Goal: Find specific page/section: Find specific page/section

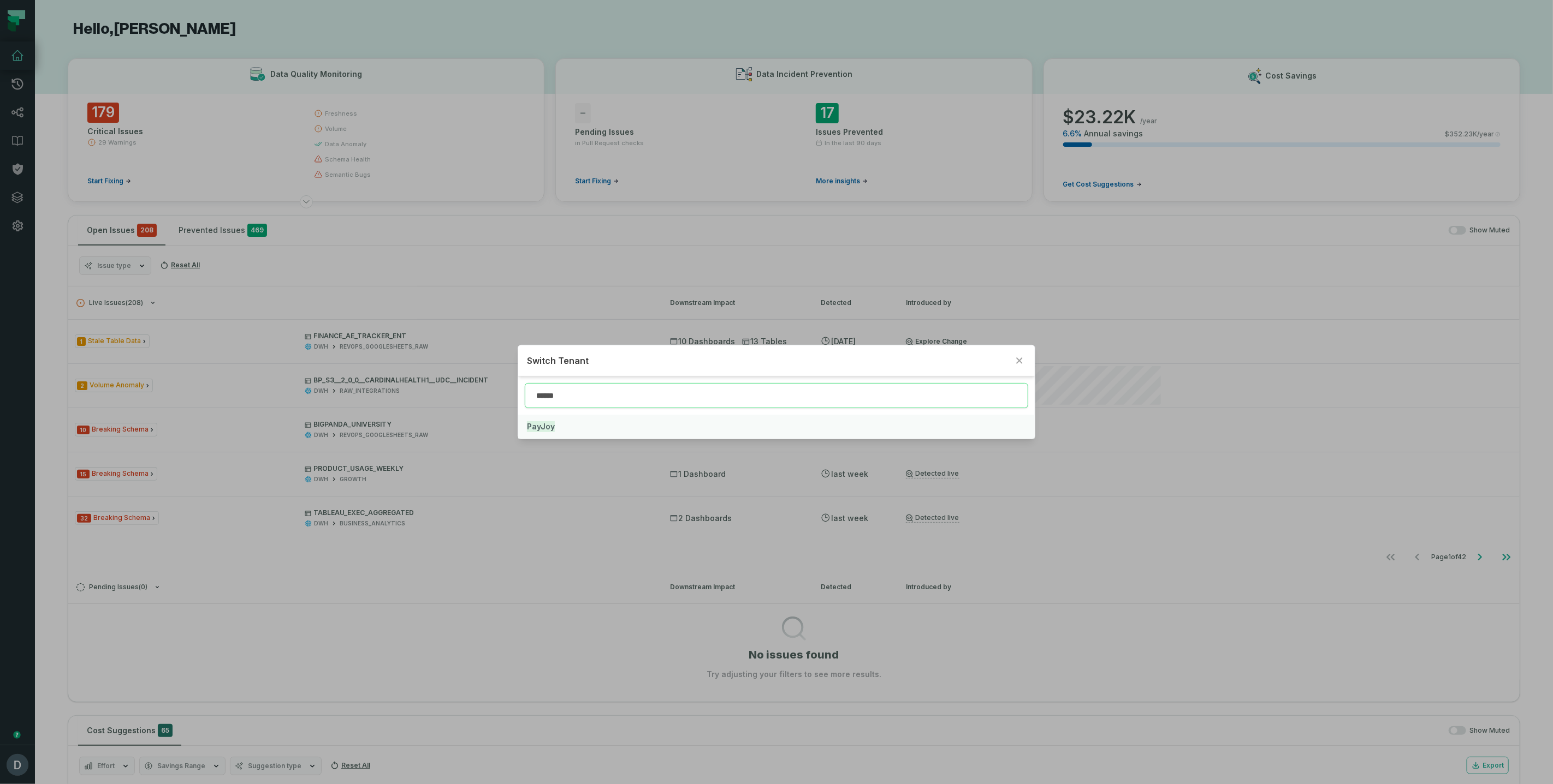
type input "******"
click at [542, 427] on mark "PayJoy" at bounding box center [541, 427] width 28 height 11
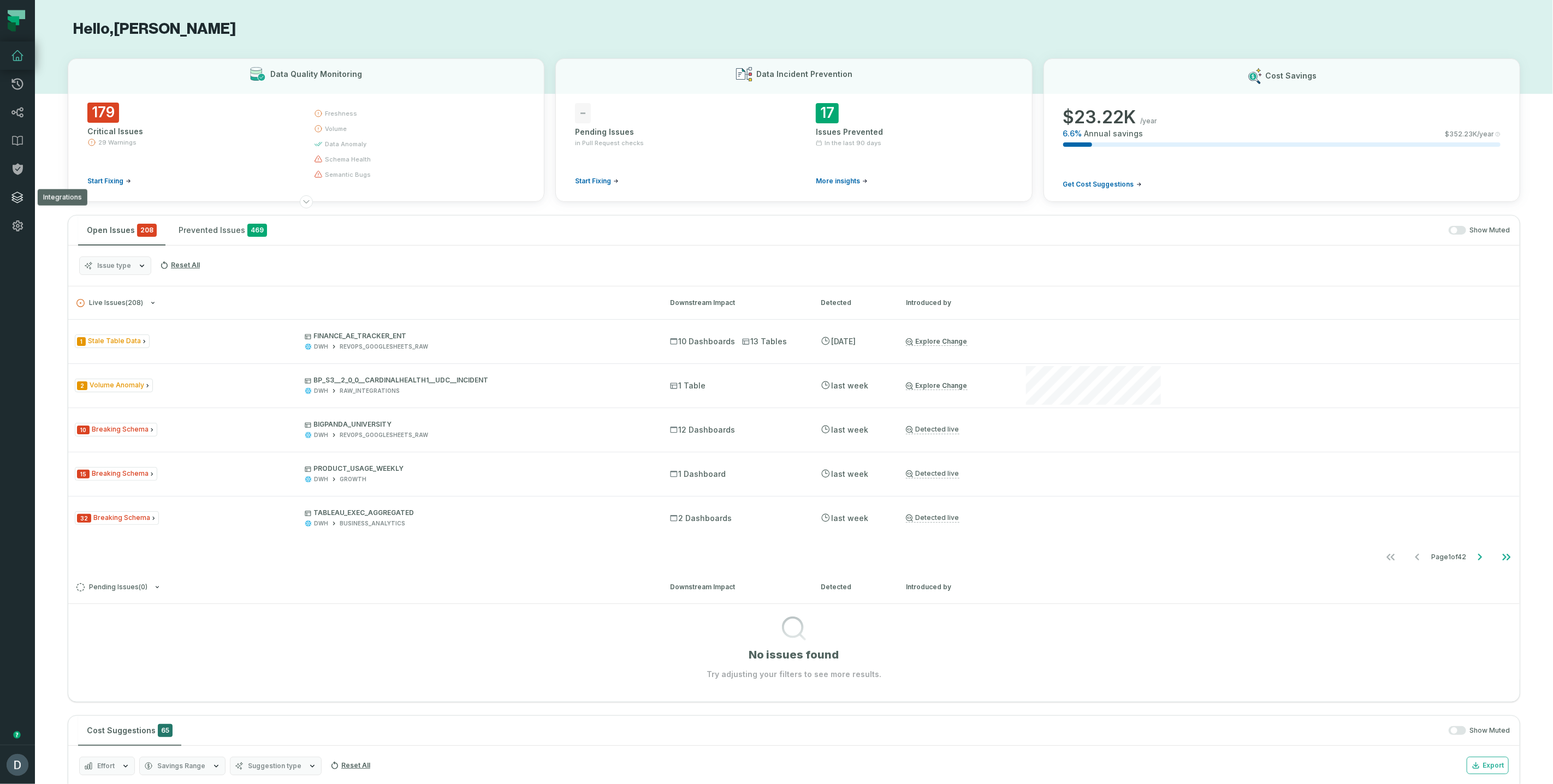
click at [19, 203] on icon at bounding box center [17, 197] width 13 height 13
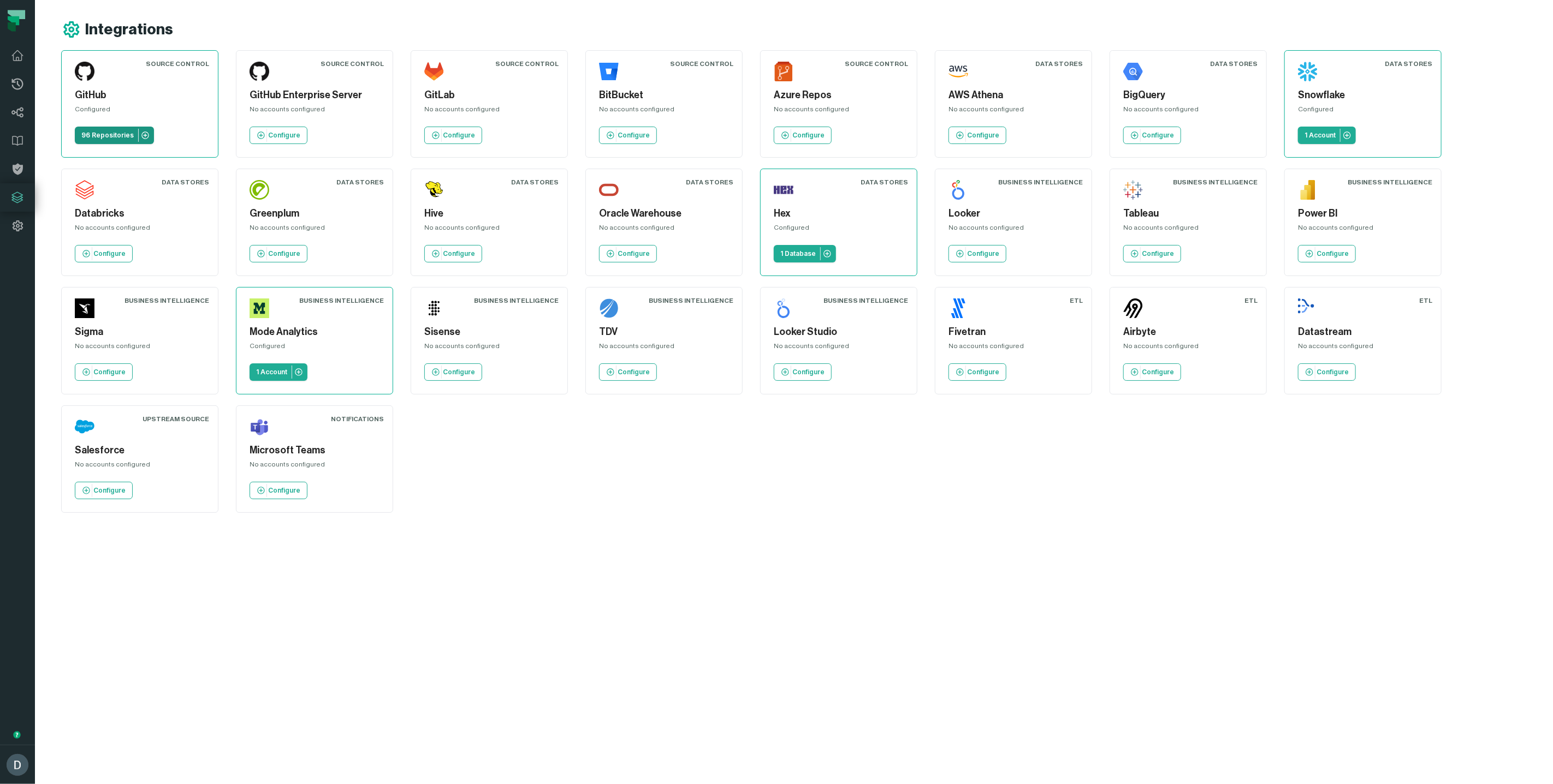
click at [117, 135] on p "96 Repositories" at bounding box center [107, 135] width 52 height 9
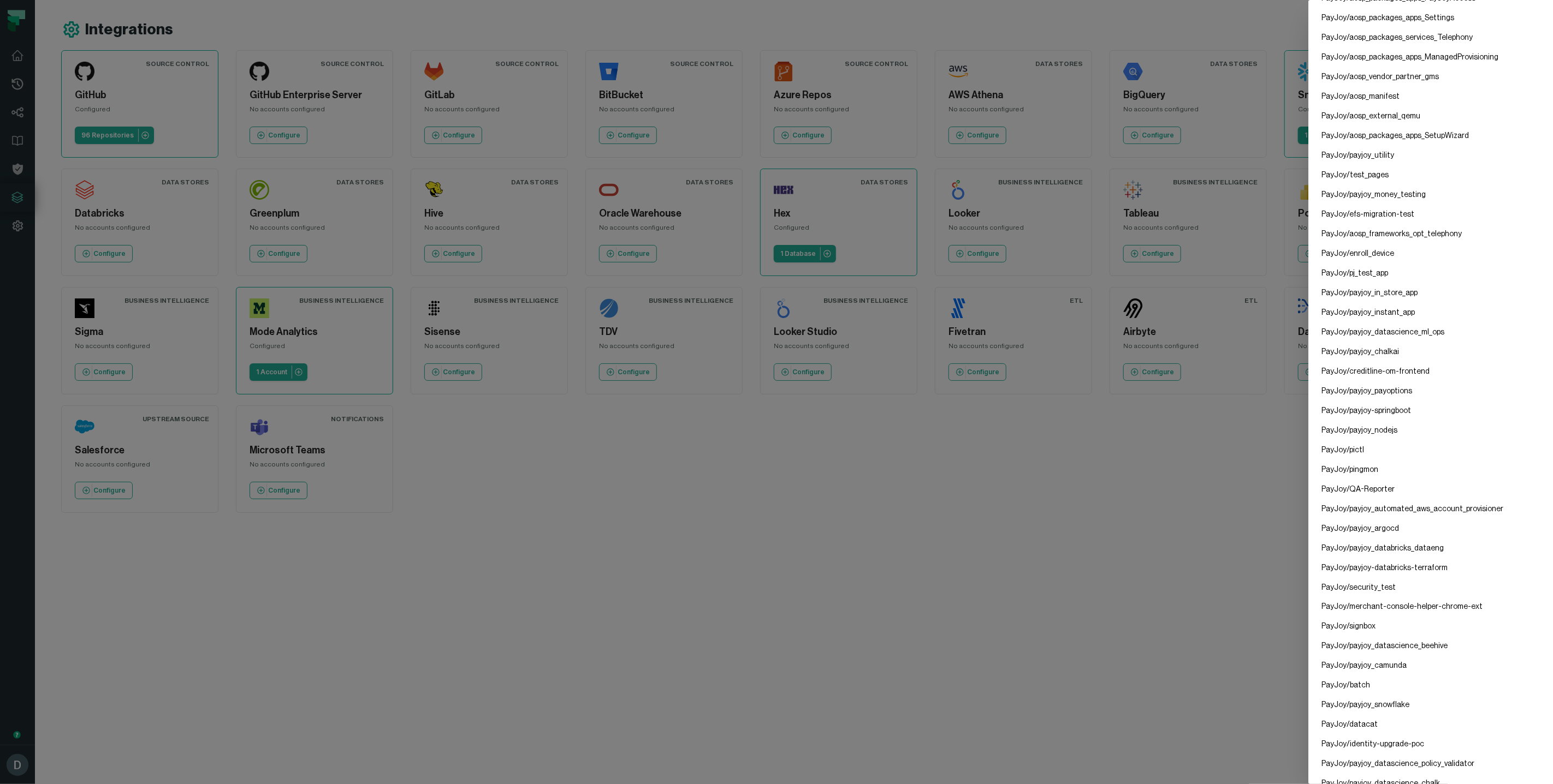
scroll to position [1191, 0]
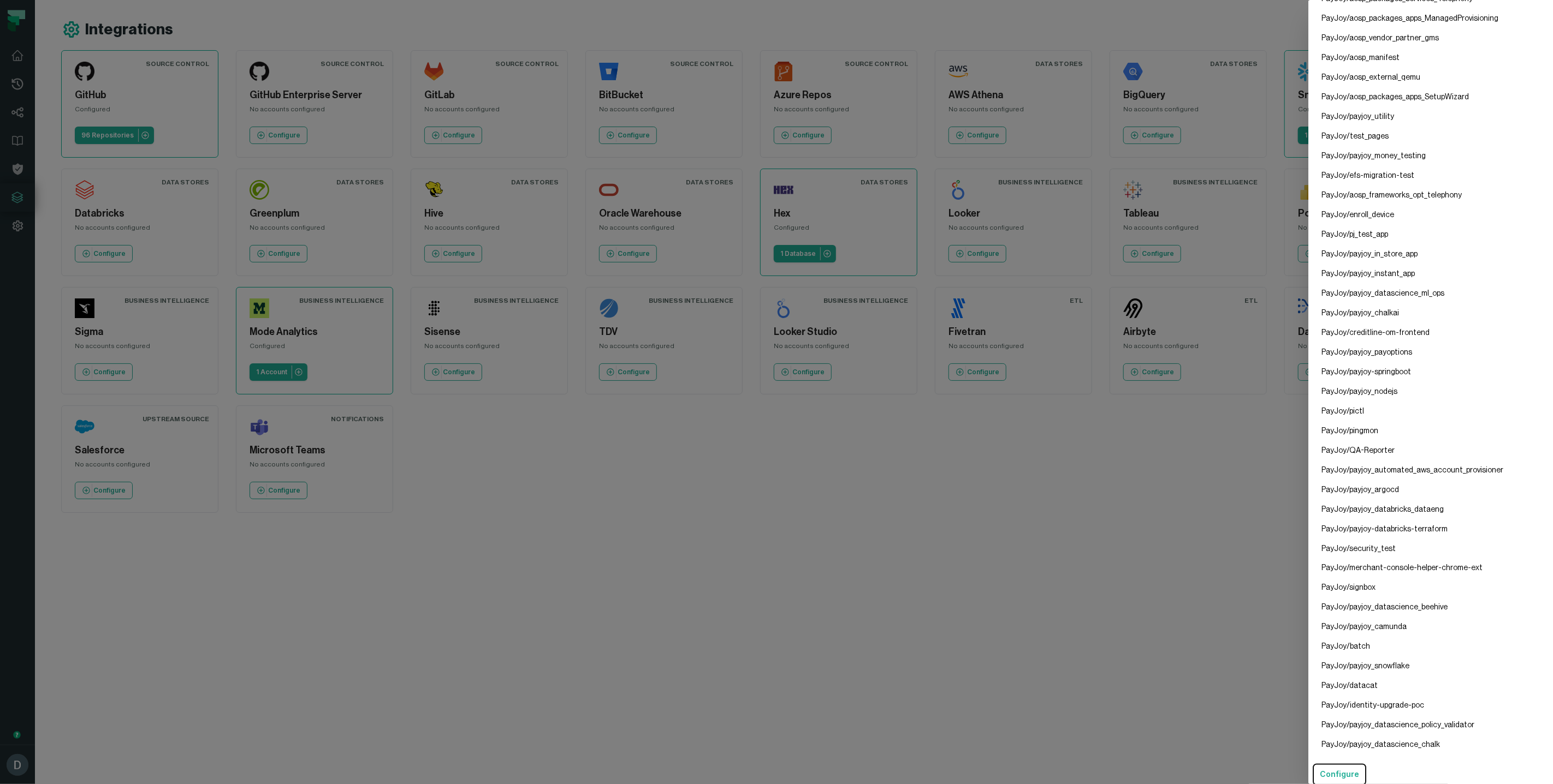
click at [1308, 447] on dialog "GitHub Config Configured Repositories PayJoy/payjoy_app PayJoy/payjoy_www PayJo…" at bounding box center [1431, 392] width 245 height 784
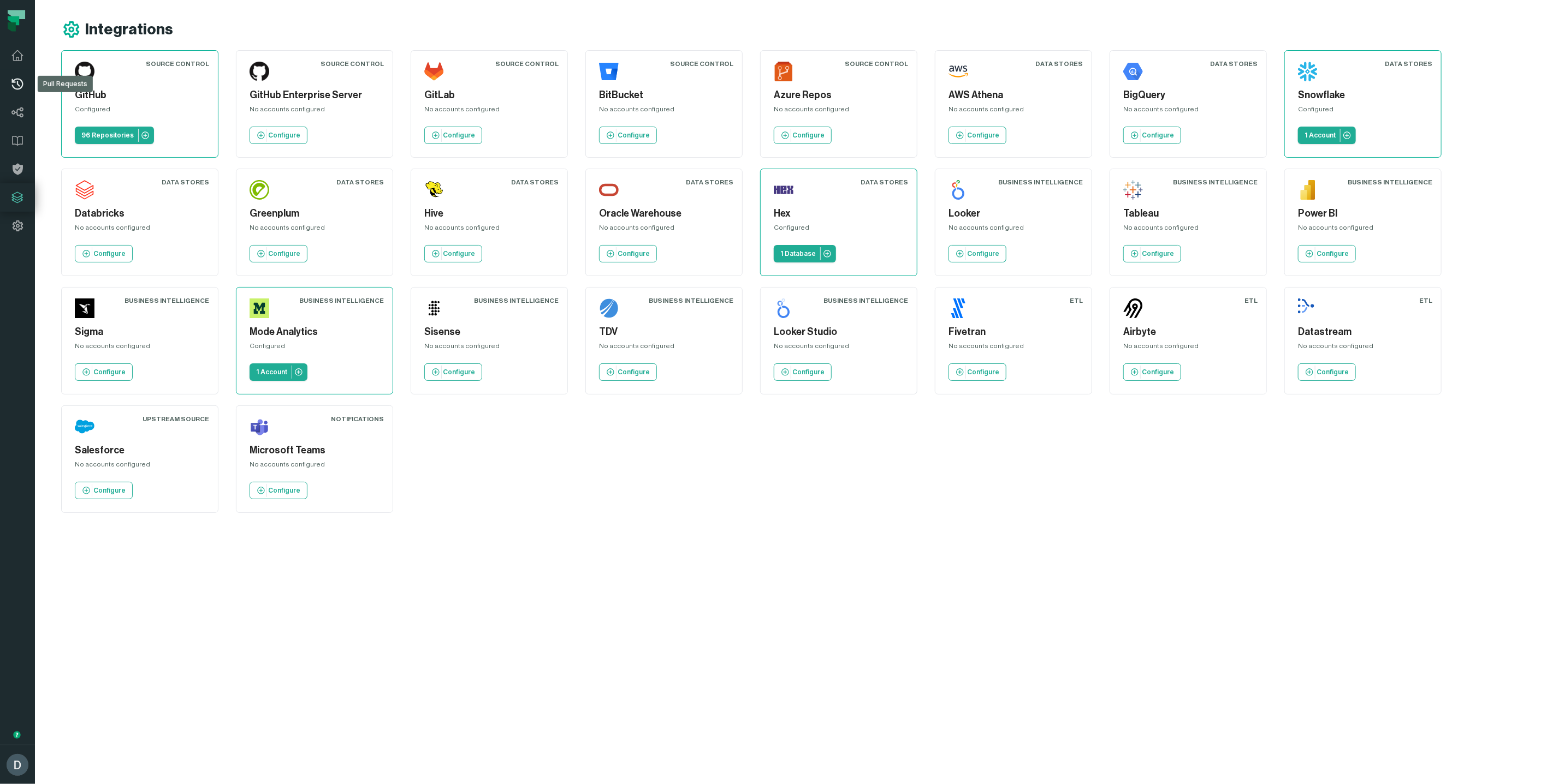
click at [16, 87] on icon at bounding box center [17, 84] width 13 height 13
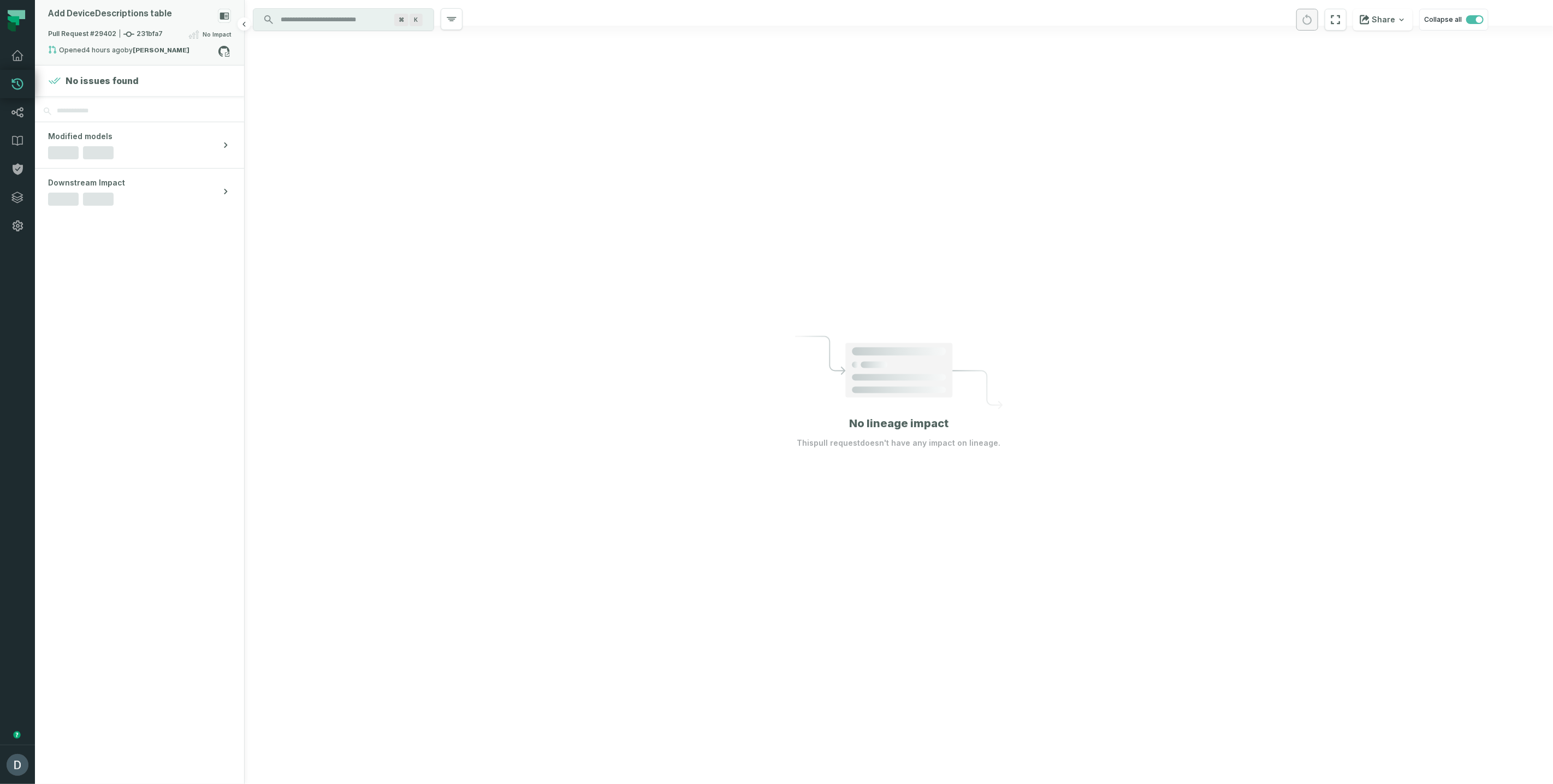
click at [174, 19] on div "Add DeviceDescriptions table" at bounding box center [139, 18] width 183 height 19
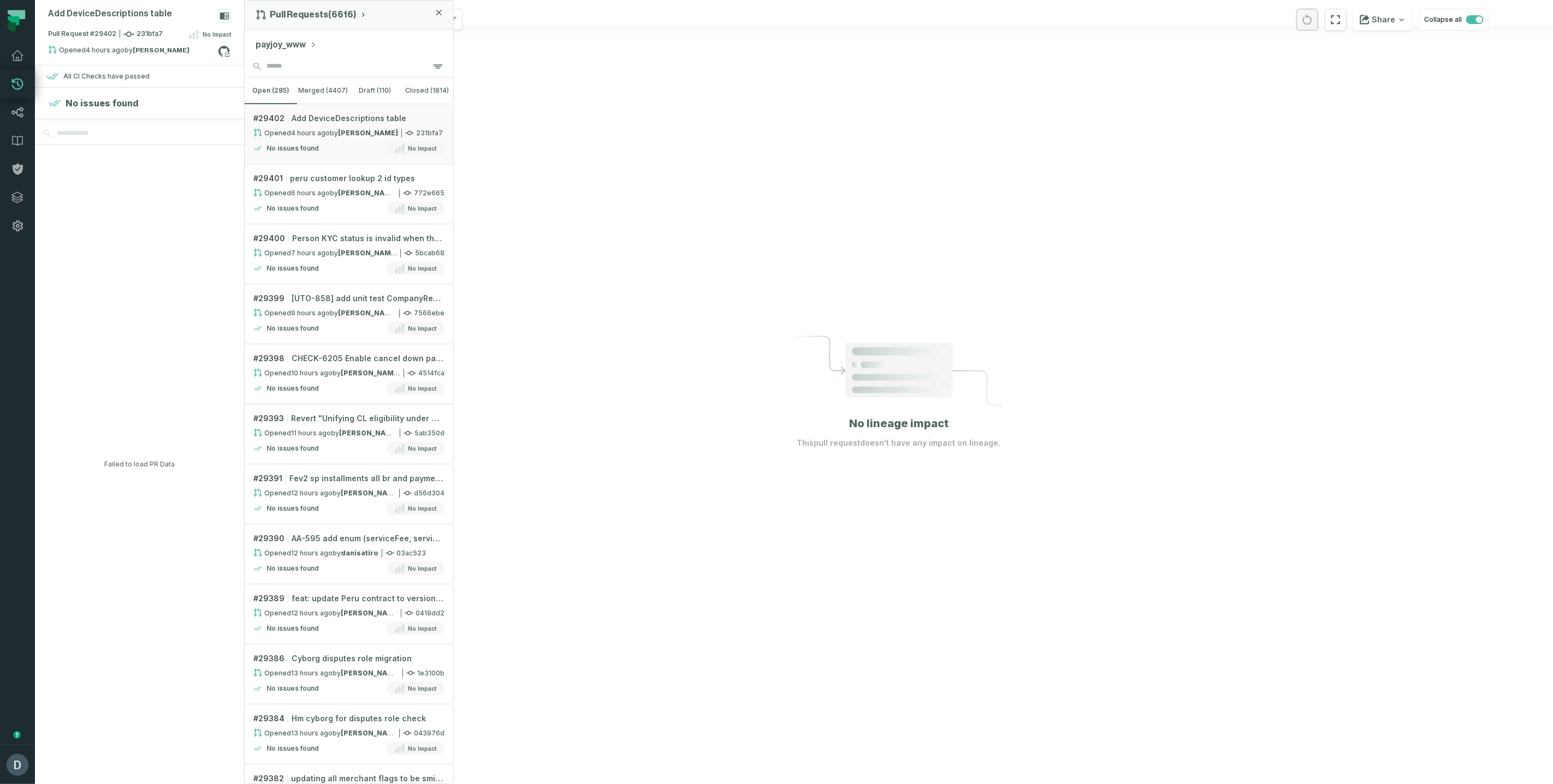
click at [306, 44] on button "payjoy_www" at bounding box center [286, 44] width 61 height 13
click at [16, 191] on icon at bounding box center [17, 197] width 13 height 13
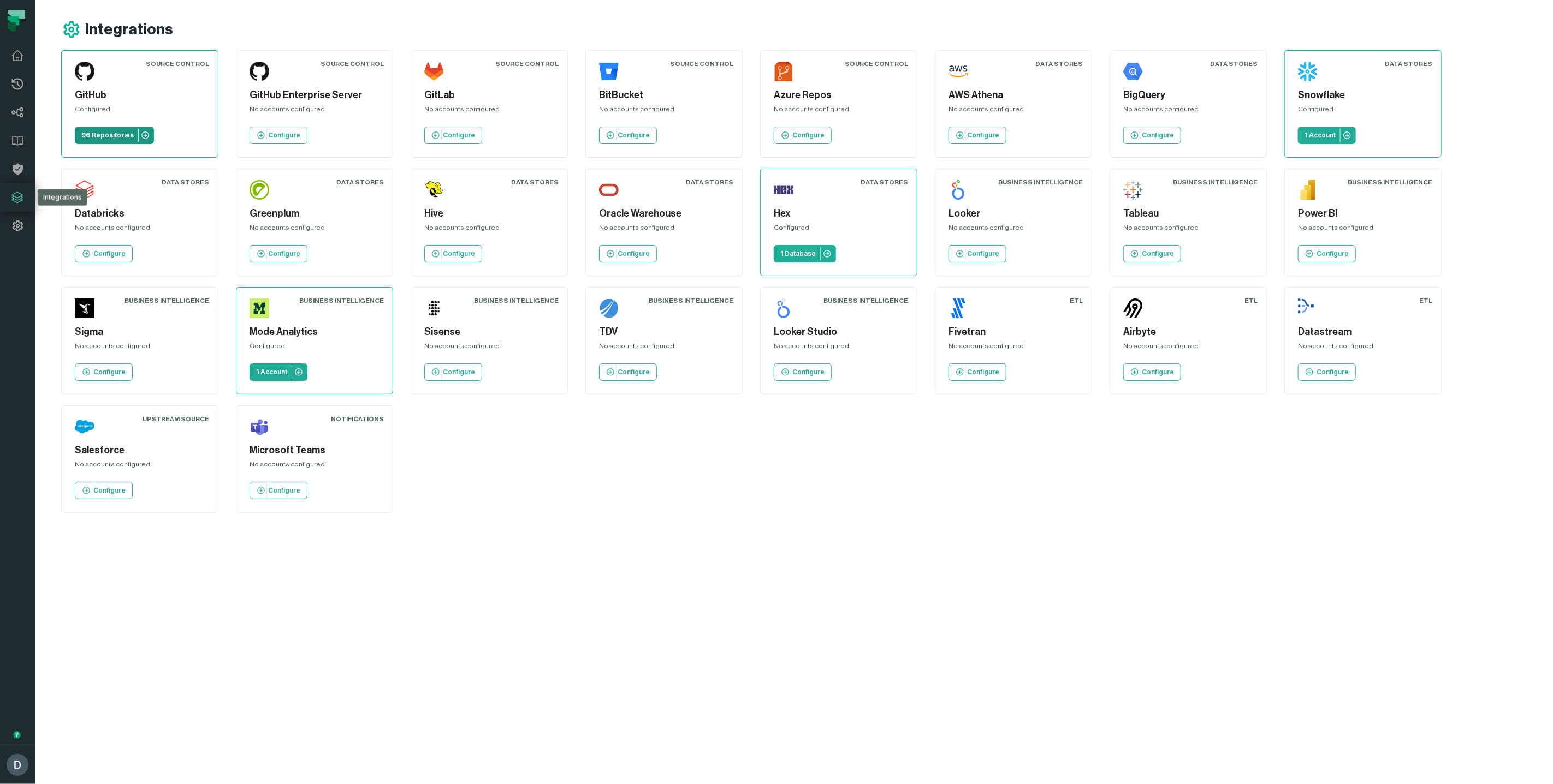
click at [98, 132] on p "96 Repositories" at bounding box center [107, 135] width 52 height 9
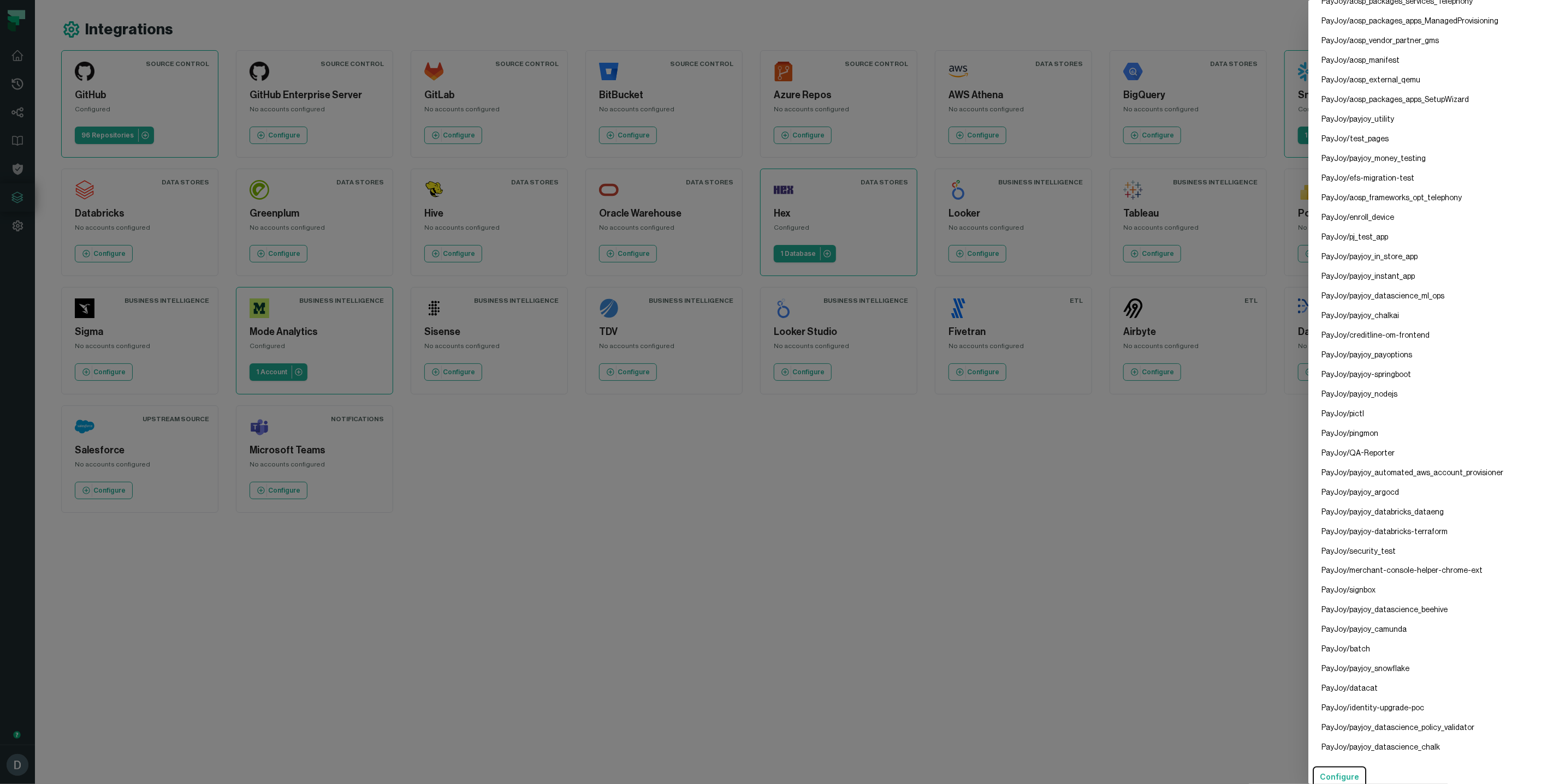
scroll to position [1191, 0]
click at [1345, 773] on button "Configure" at bounding box center [1339, 775] width 54 height 22
click at [1308, 547] on dialog "GitHub Config Configured Repositories PayJoy/payjoy_app PayJoy/payjoy_www PayJo…" at bounding box center [1431, 392] width 245 height 784
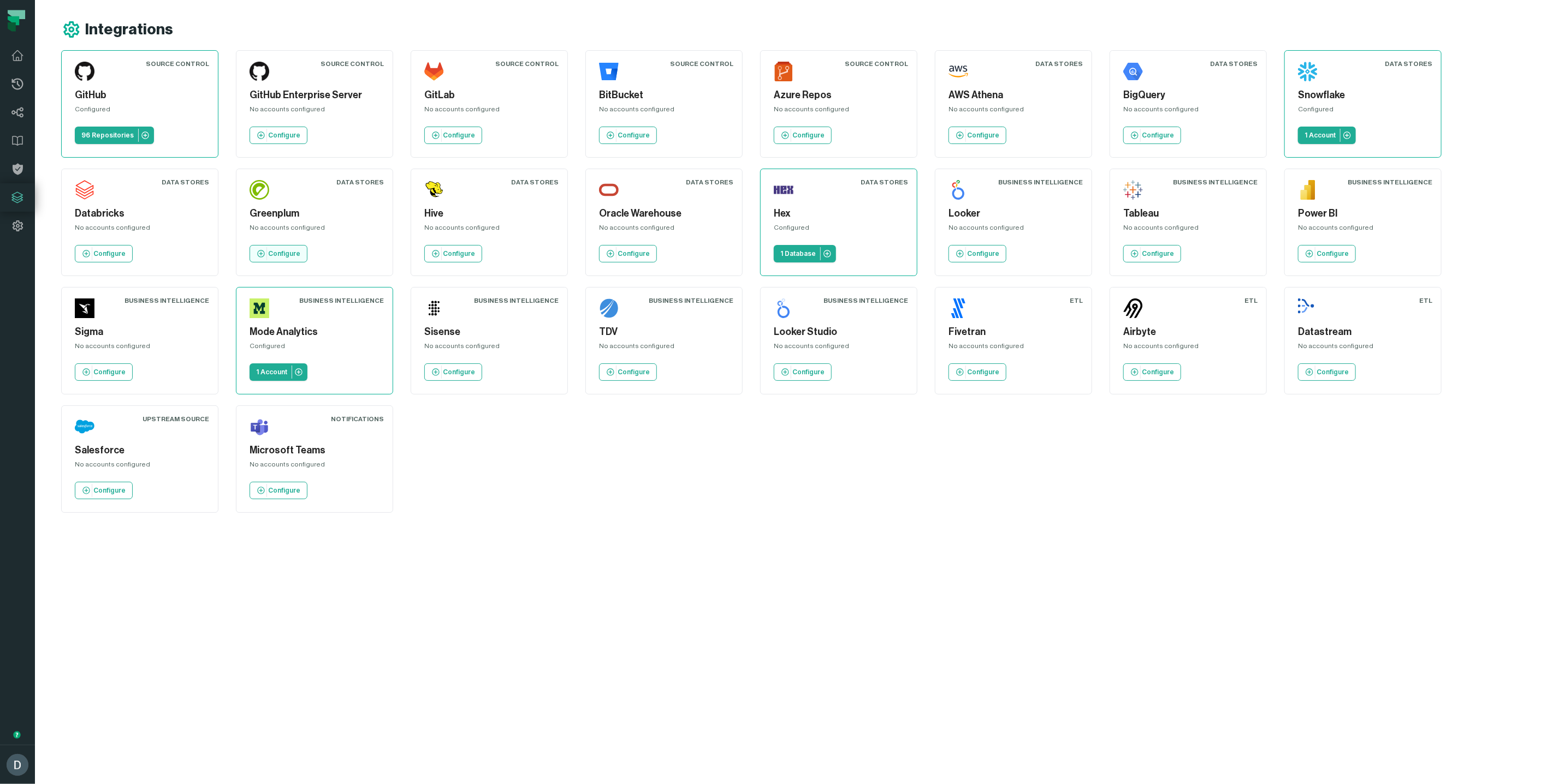
click at [285, 250] on p "Configure" at bounding box center [284, 254] width 32 height 9
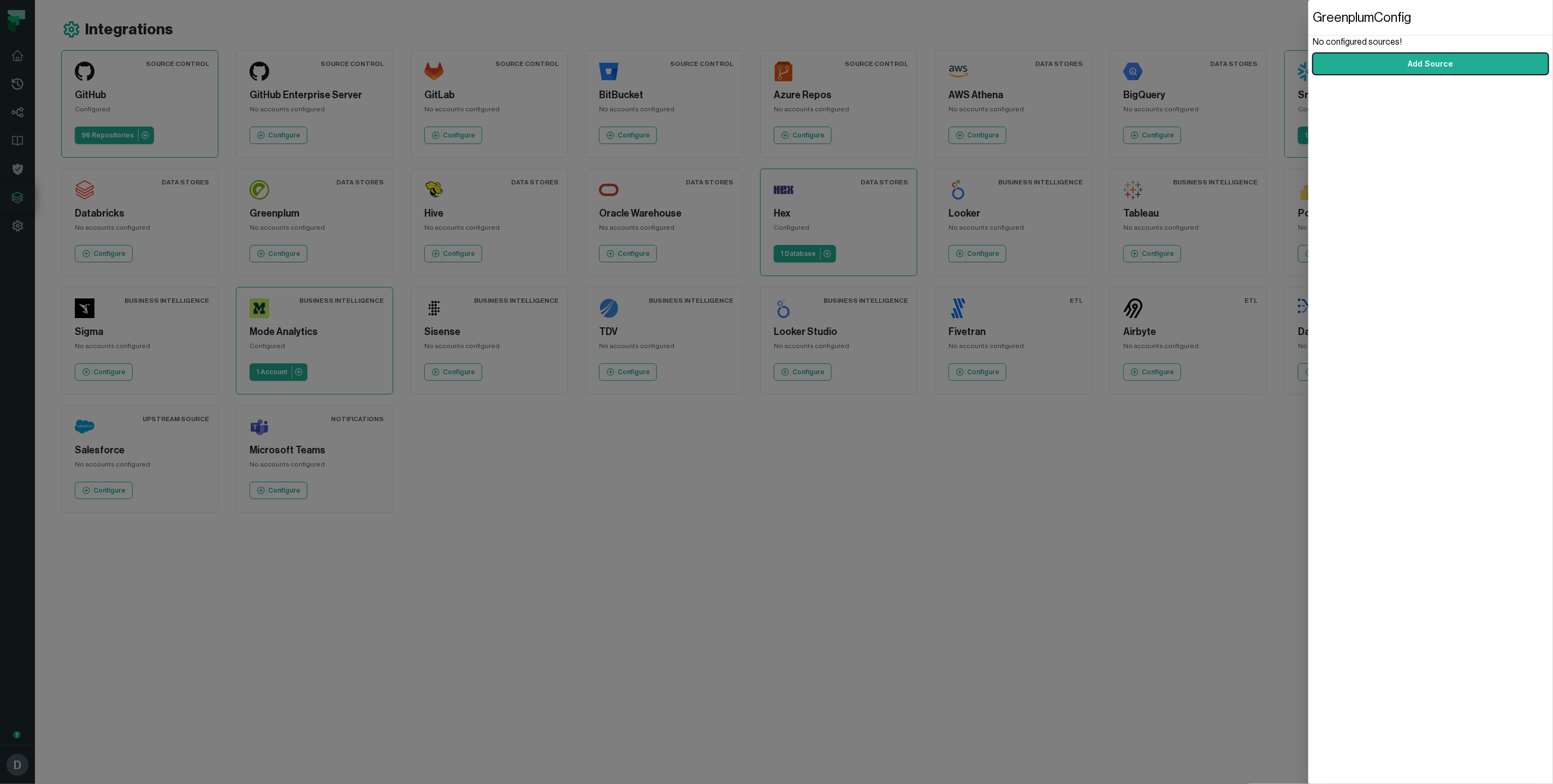
click at [1308, 529] on dialog "Greenplum Config No configured sources! Add Source" at bounding box center [1431, 392] width 245 height 784
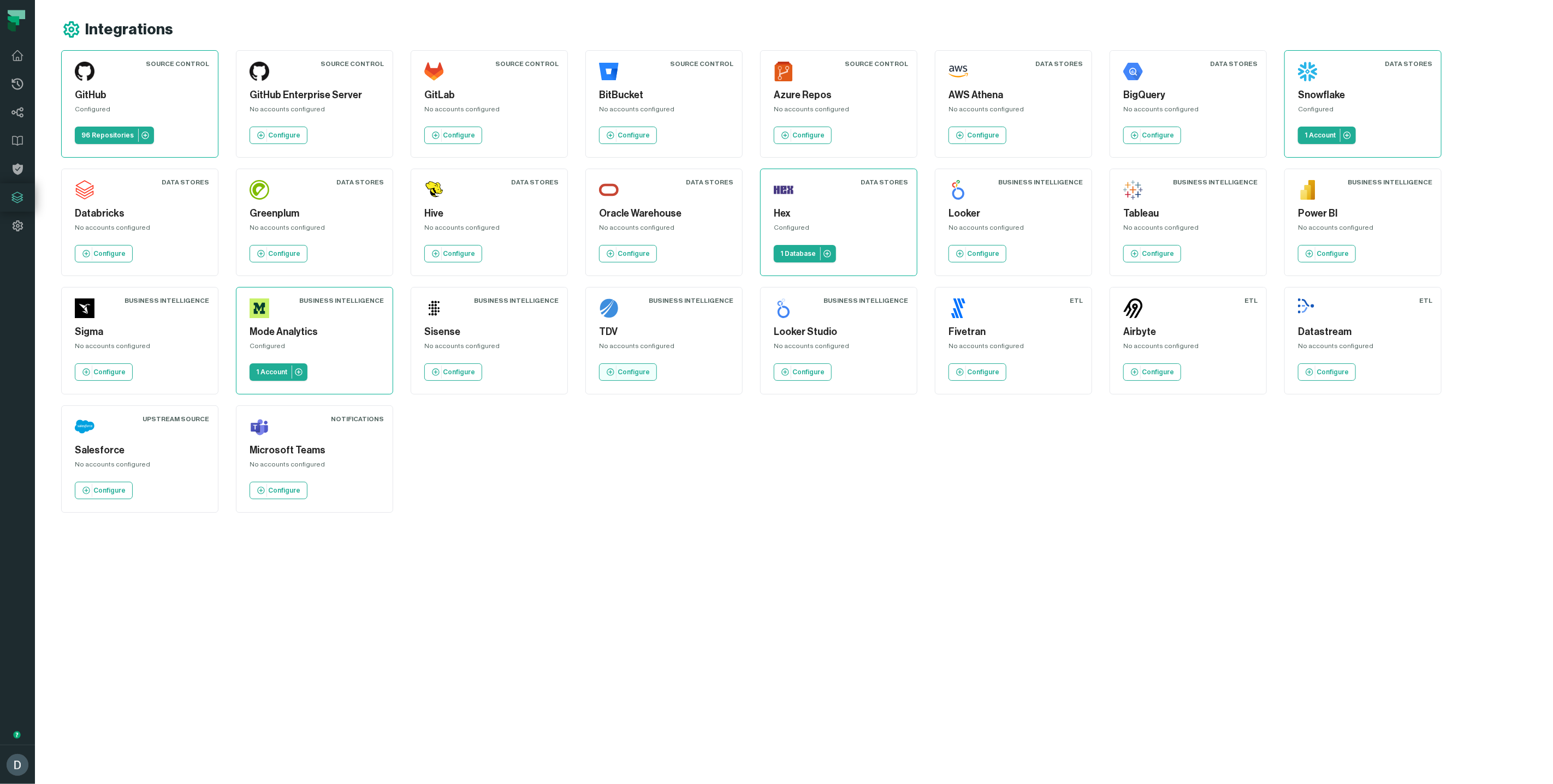
click at [627, 364] on link "Configure" at bounding box center [628, 372] width 58 height 17
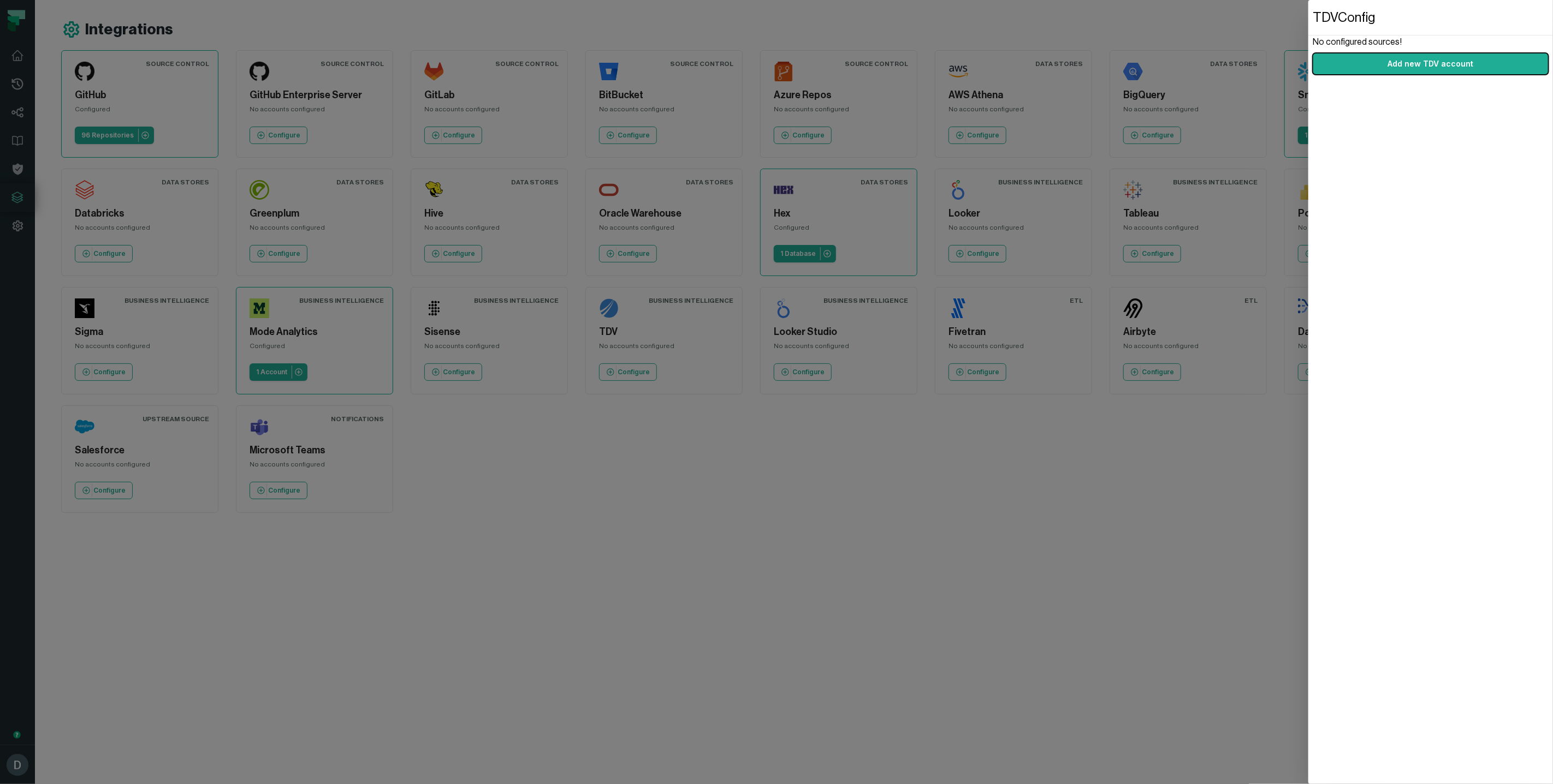
click at [1308, 502] on dialog "TDV Config No configured sources! Add new TDV account" at bounding box center [1431, 392] width 245 height 784
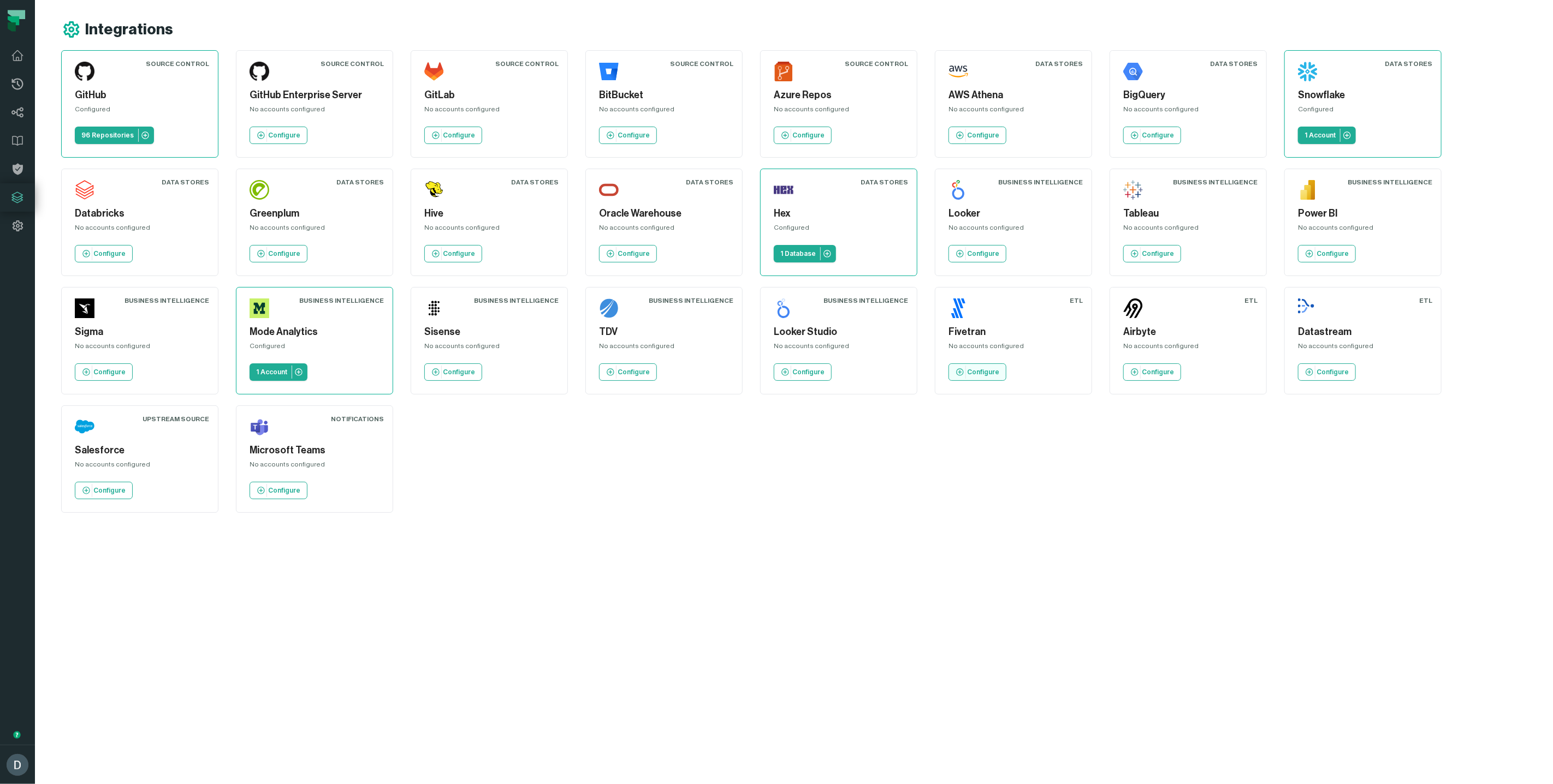
click at [968, 375] on p "Configure" at bounding box center [983, 372] width 32 height 9
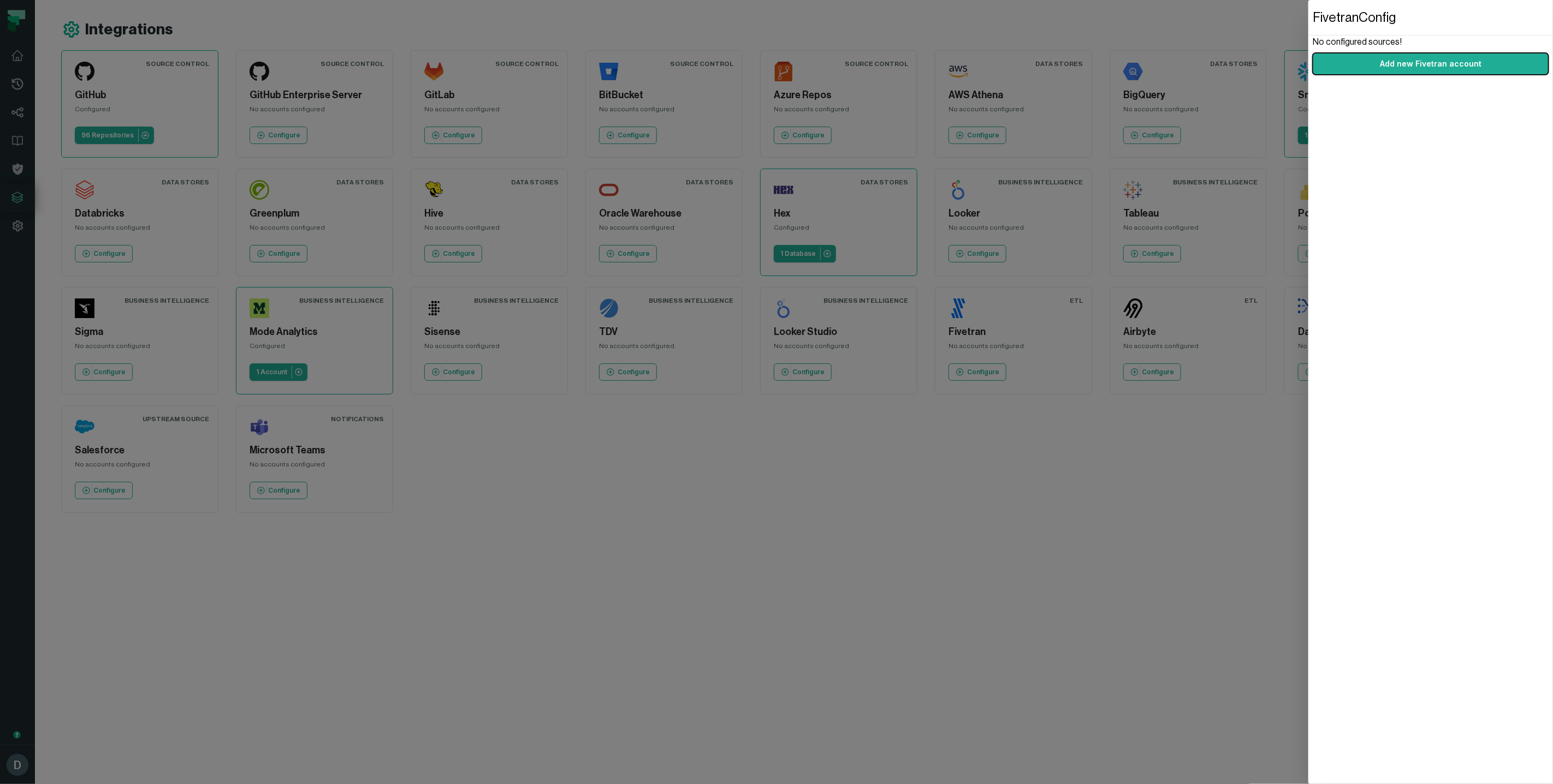
click at [1308, 524] on dialog "Fivetran Config No configured sources! Add new Fivetran account" at bounding box center [1431, 392] width 245 height 784
